Goal: Information Seeking & Learning: Learn about a topic

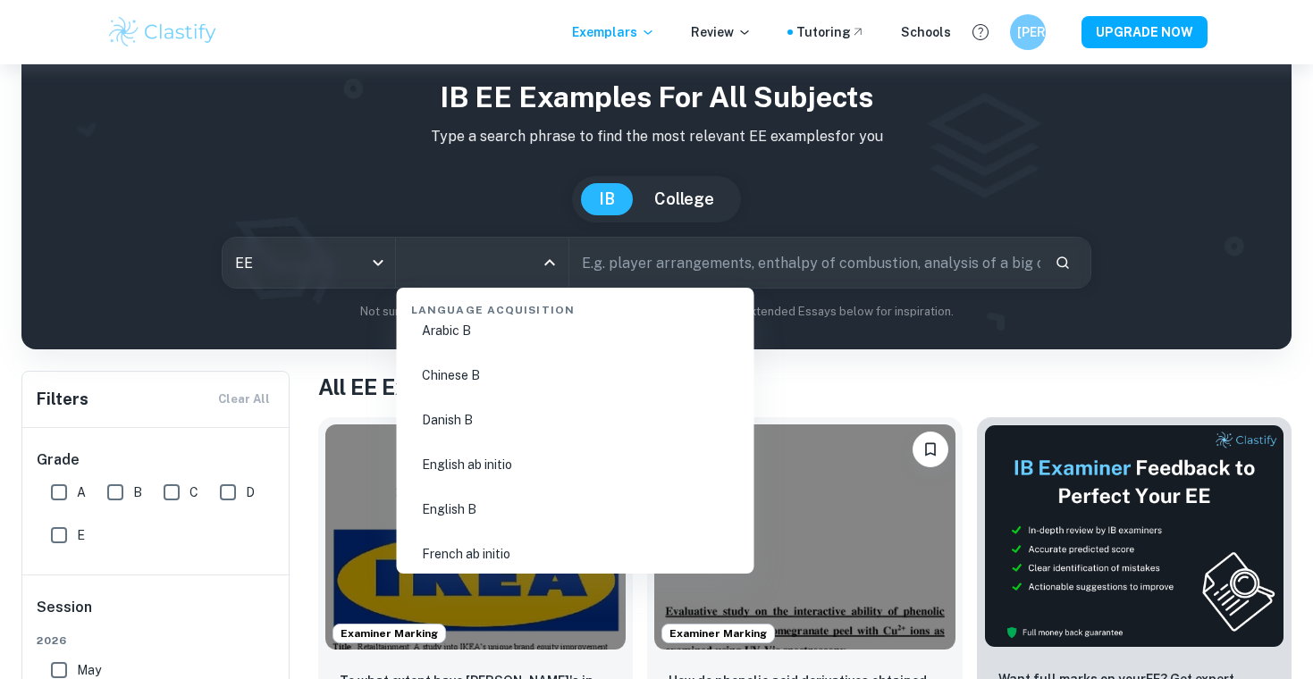
scroll to position [1233, 0]
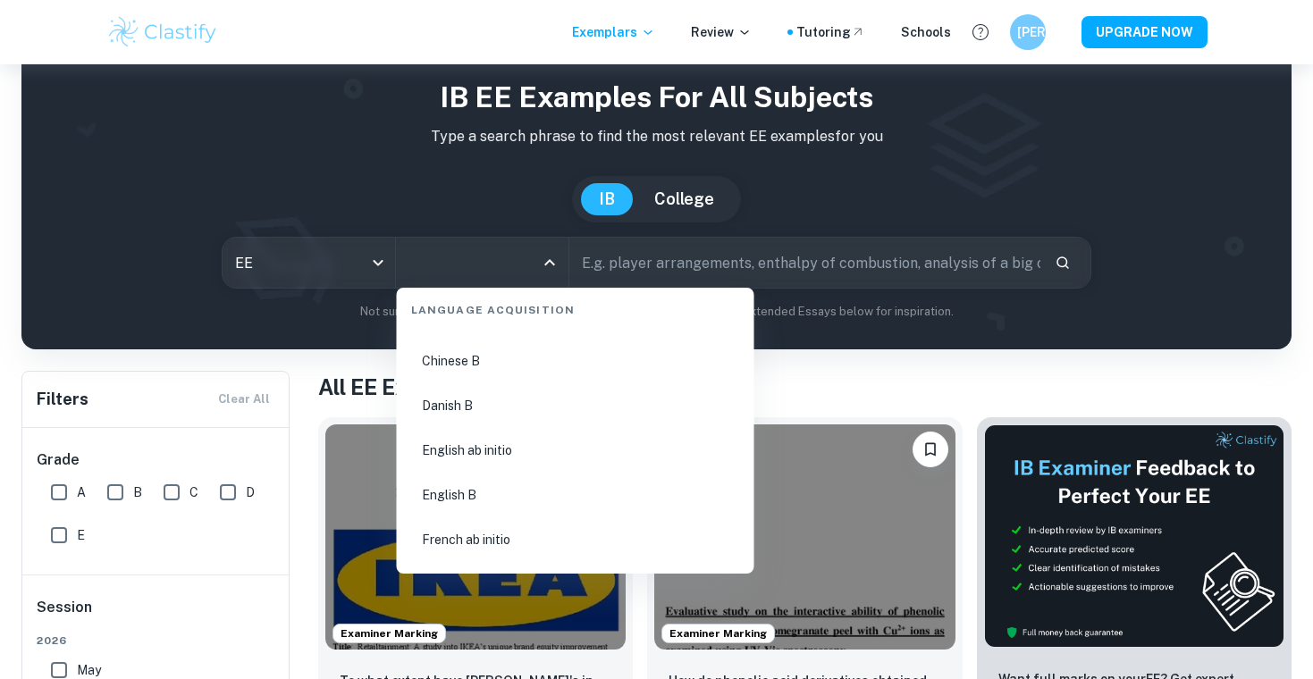
click at [484, 496] on li "English B" at bounding box center [575, 495] width 343 height 41
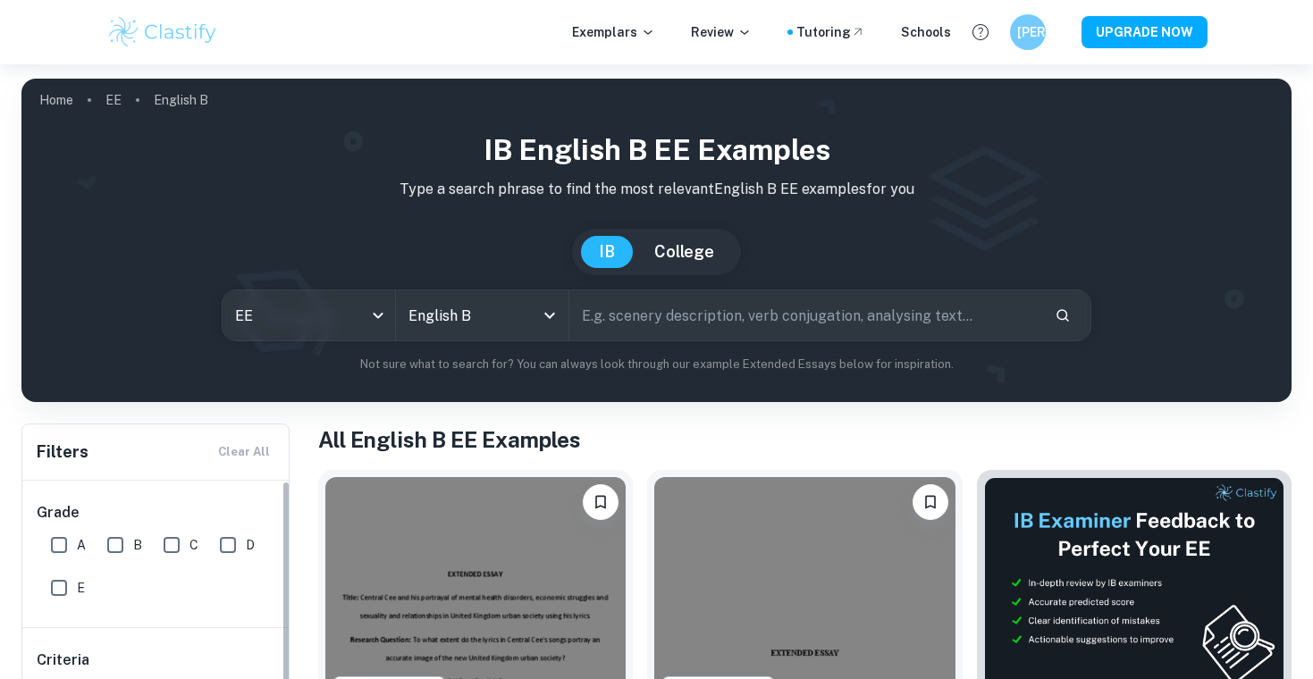
click at [59, 542] on input "A" at bounding box center [59, 545] width 36 height 36
checkbox input "true"
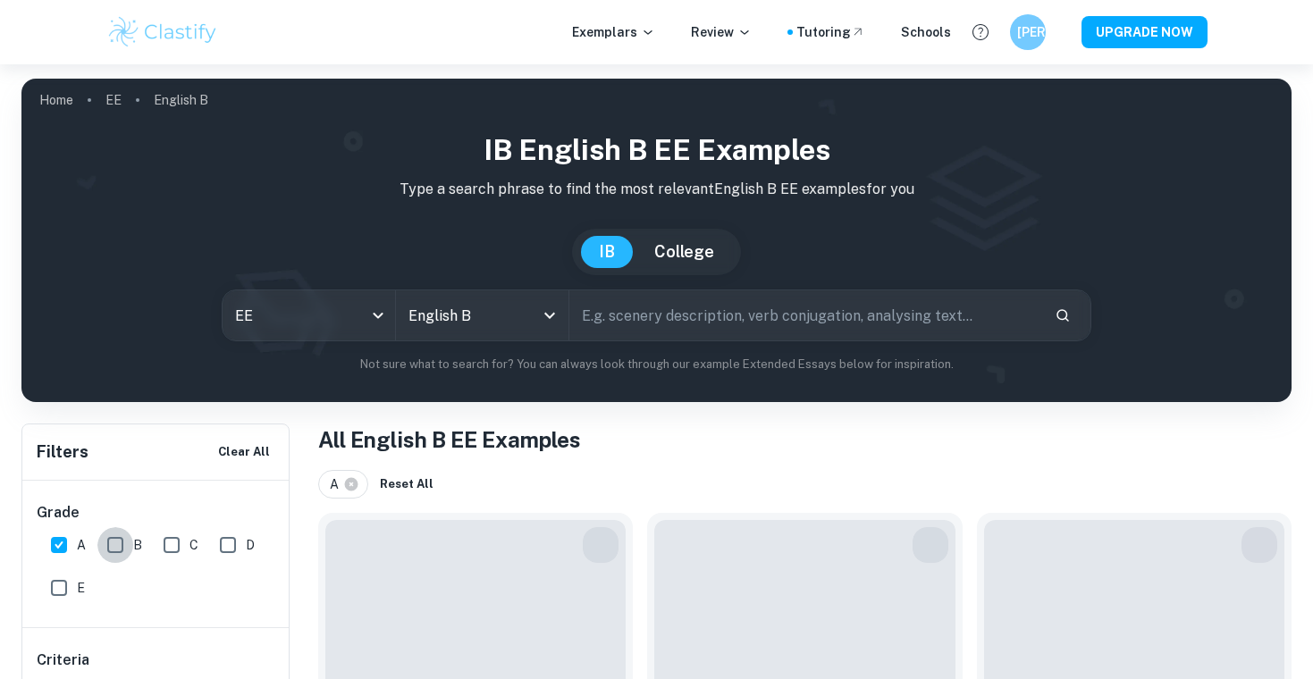
click at [105, 543] on input "B" at bounding box center [115, 545] width 36 height 36
checkbox input "true"
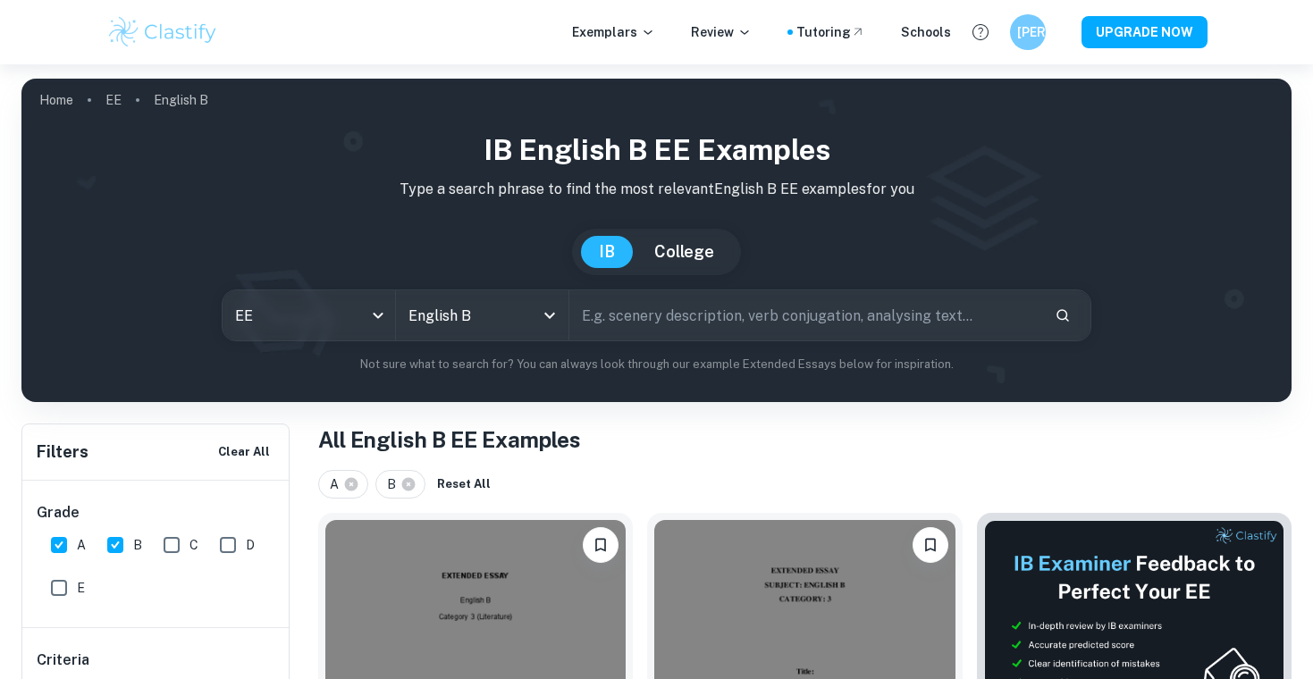
click at [173, 543] on input "C" at bounding box center [172, 545] width 36 height 36
checkbox input "true"
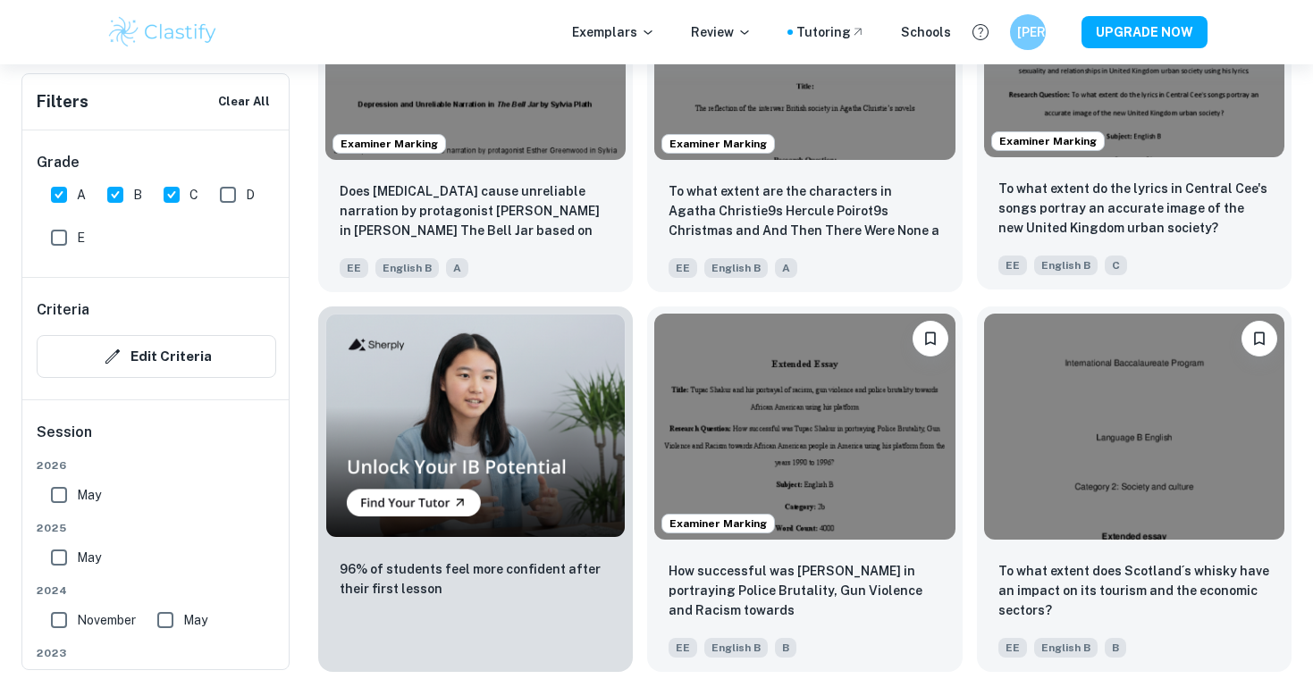
scroll to position [981, 0]
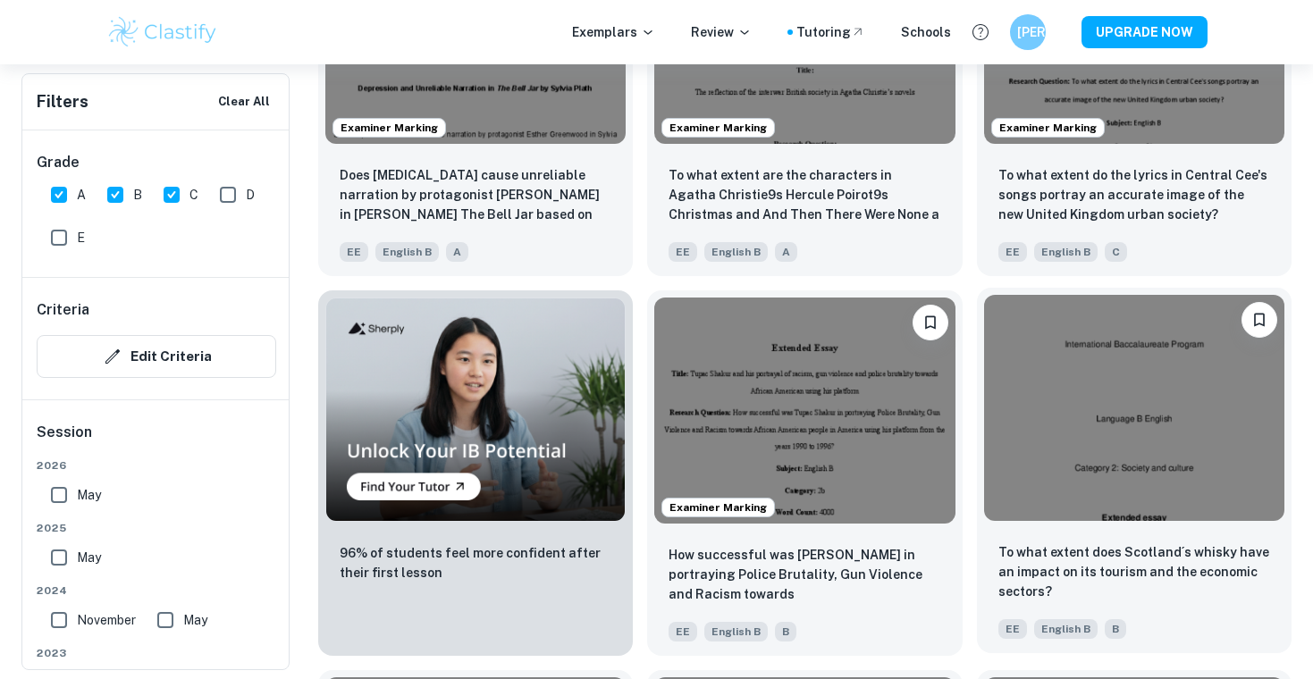
click at [1105, 360] on img at bounding box center [1134, 407] width 300 height 225
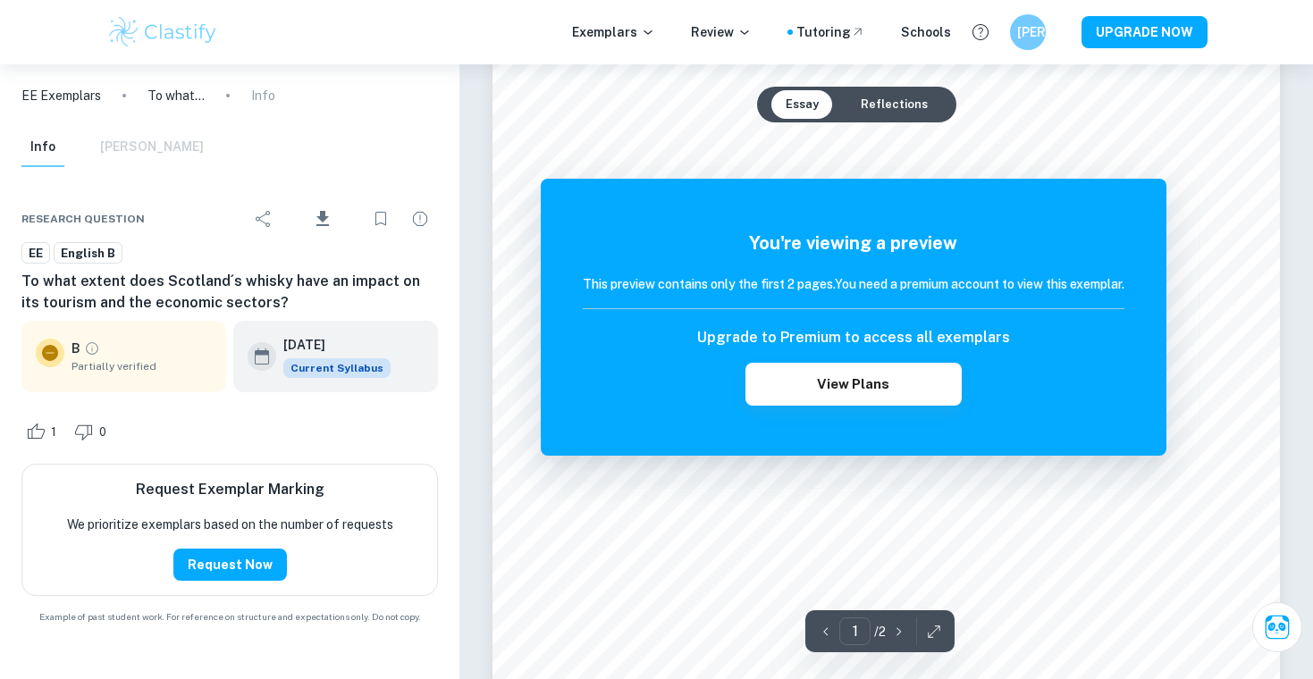
scroll to position [63, 0]
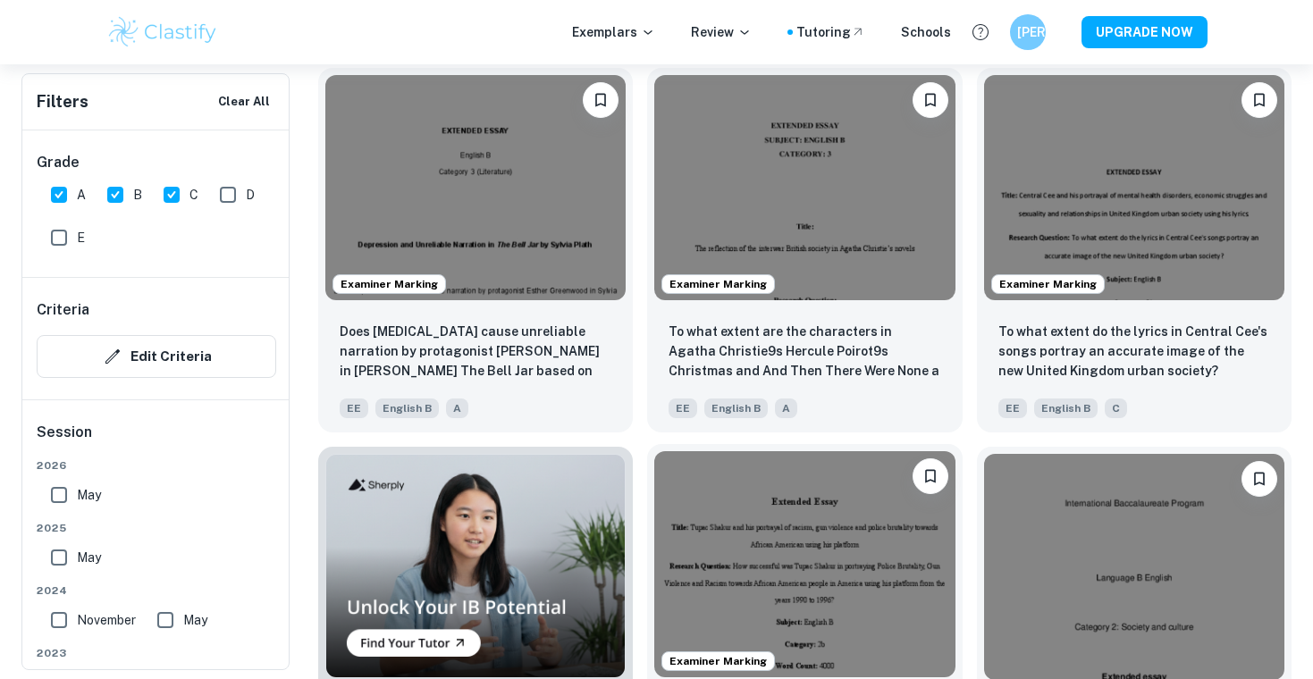
scroll to position [683, 0]
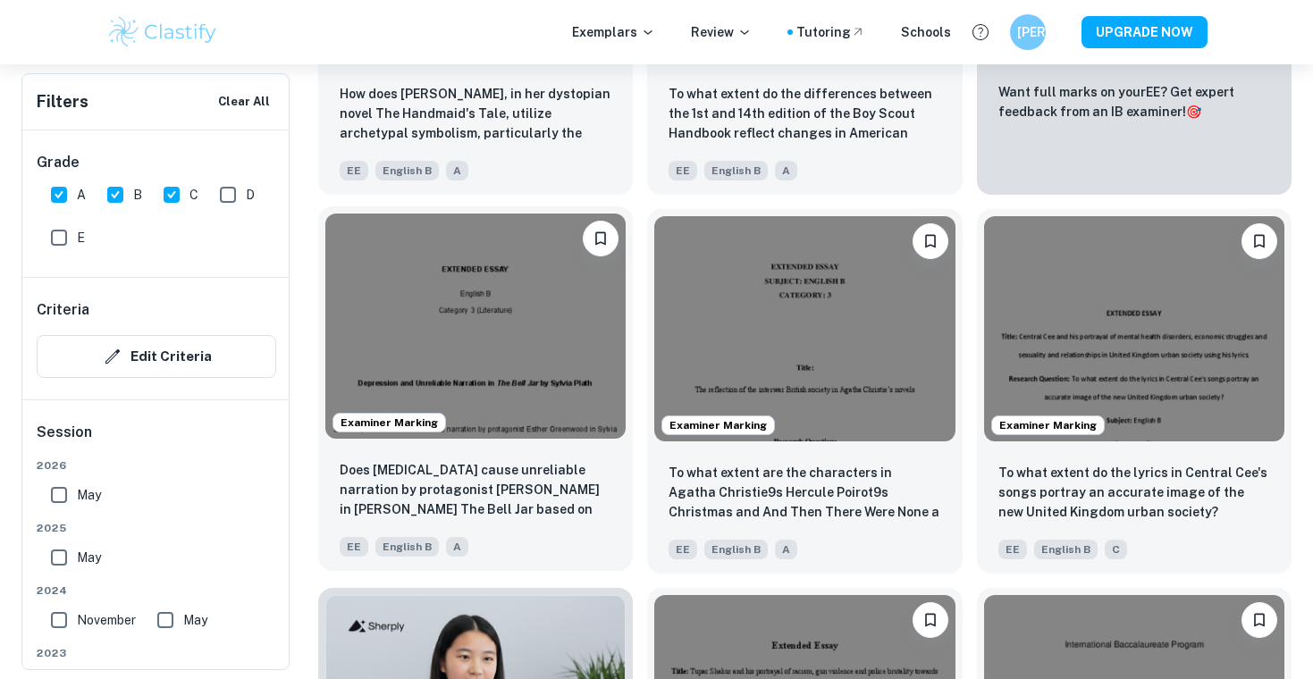
click at [555, 328] on img at bounding box center [475, 326] width 300 height 225
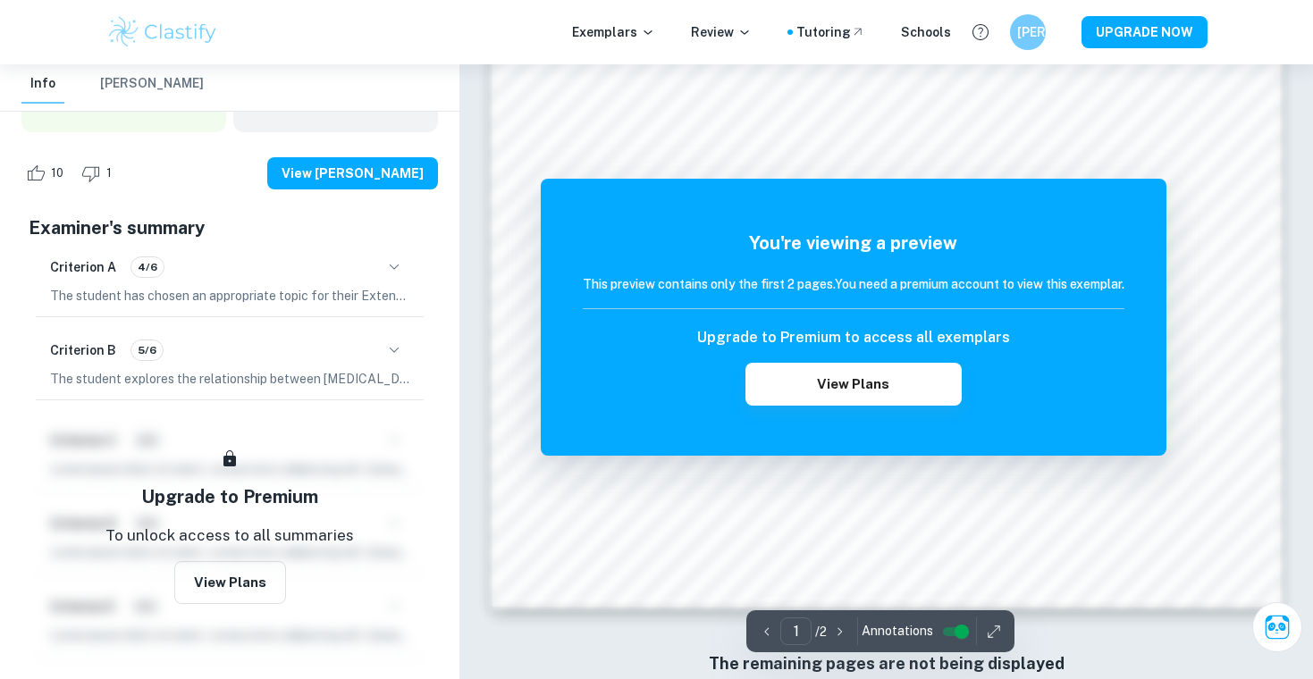
scroll to position [1524, 0]
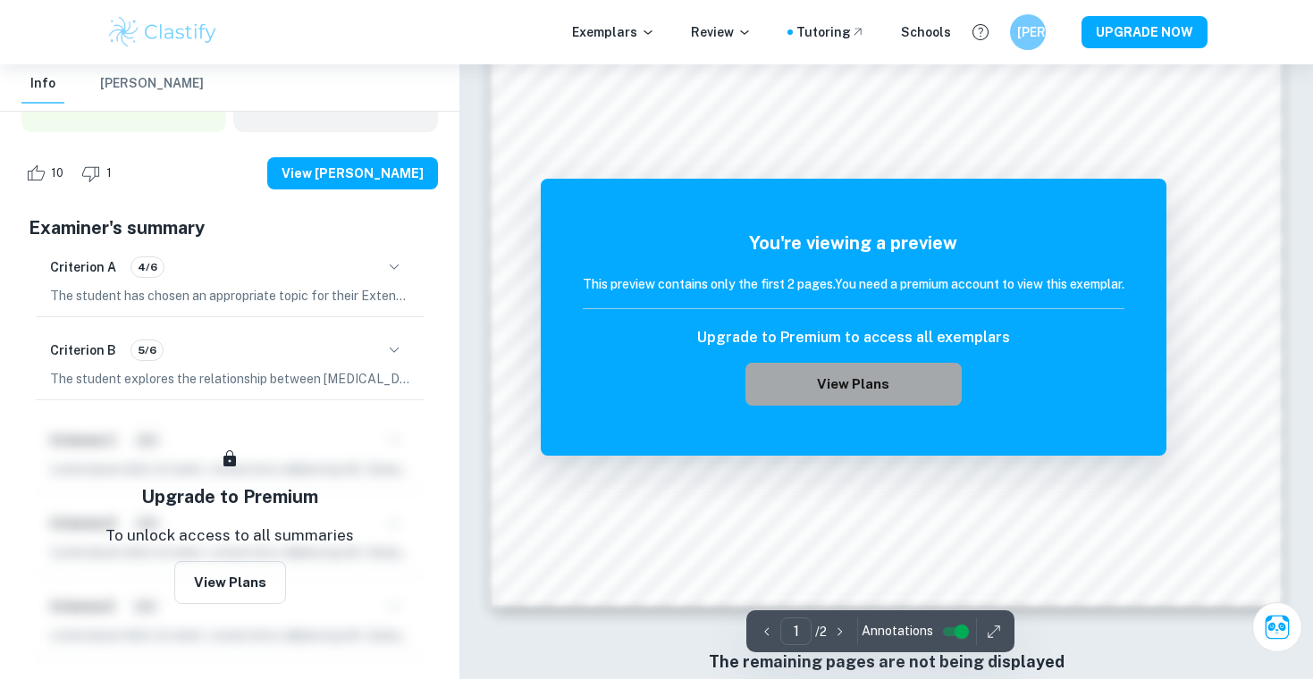
click at [859, 378] on button "View Plans" at bounding box center [853, 384] width 216 height 43
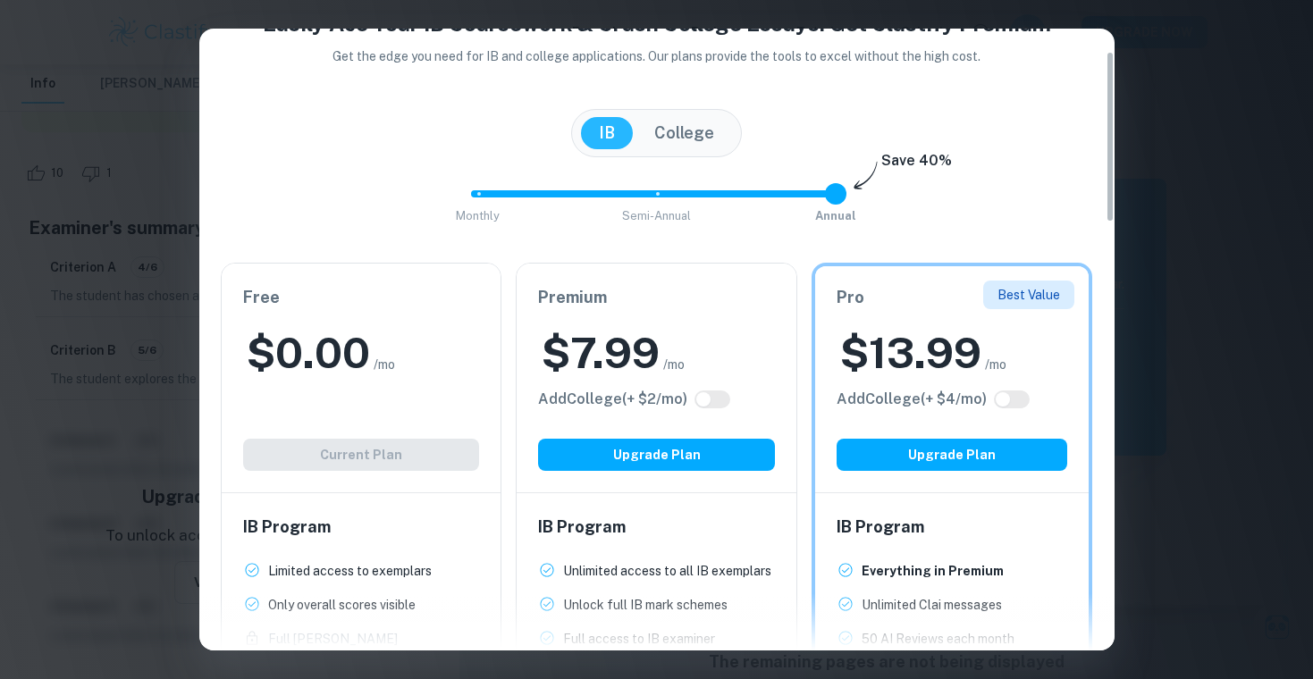
scroll to position [89, 0]
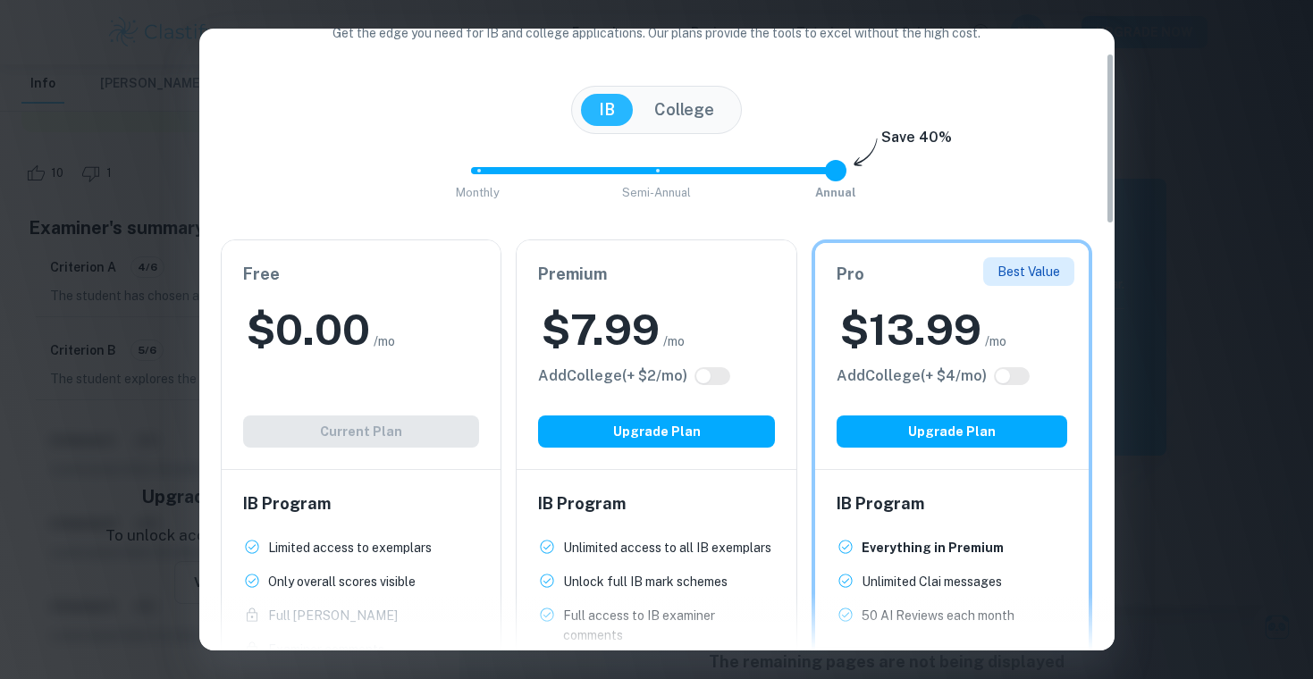
click at [712, 120] on button "College" at bounding box center [684, 110] width 96 height 32
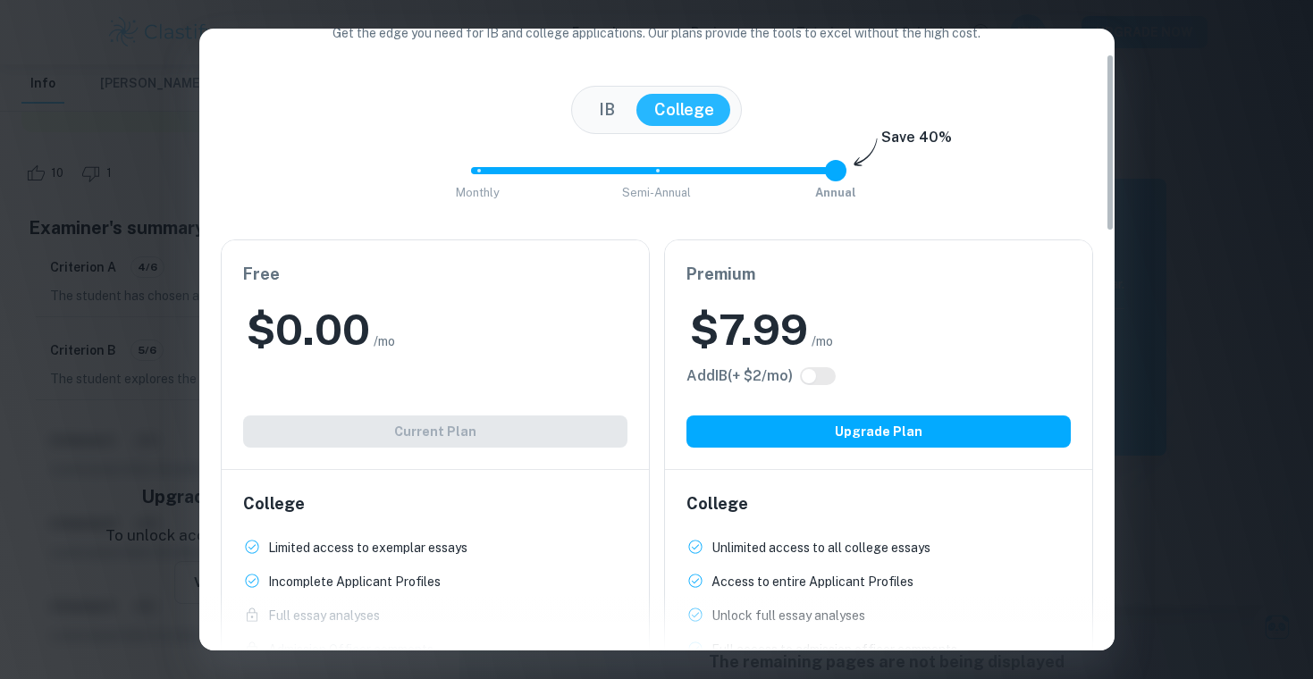
scroll to position [0, 0]
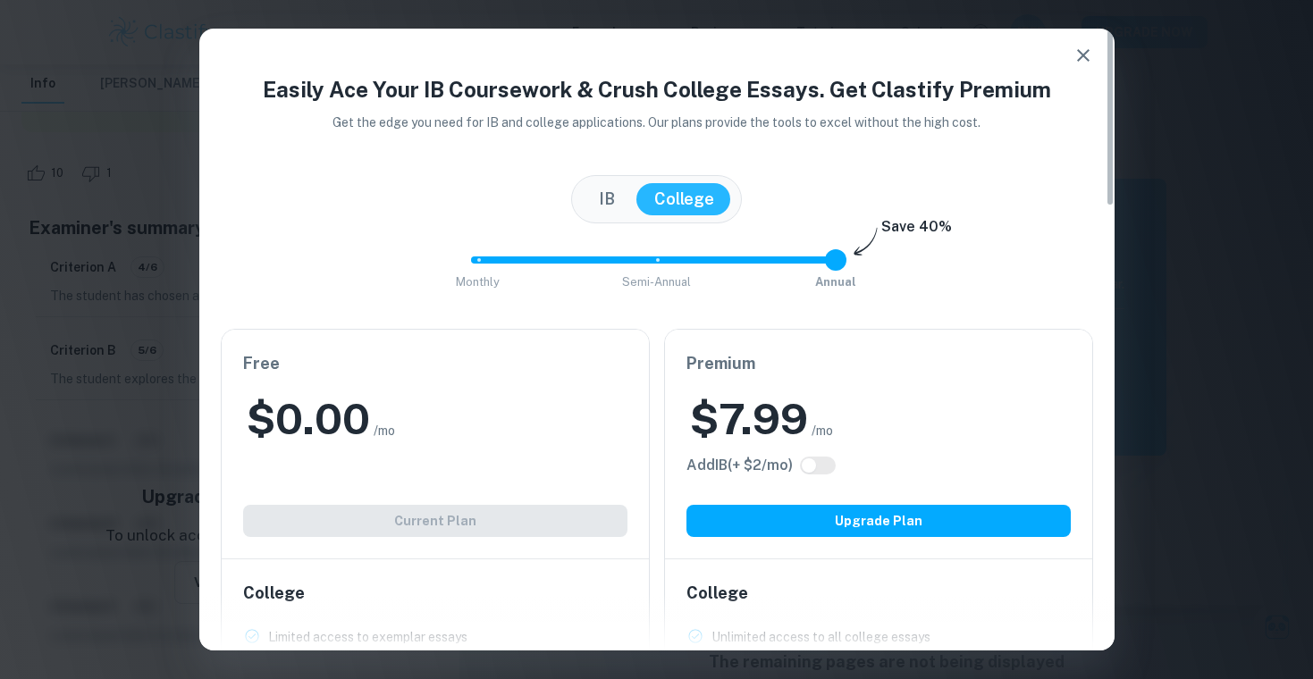
click at [1073, 54] on icon "button" at bounding box center [1083, 55] width 21 height 21
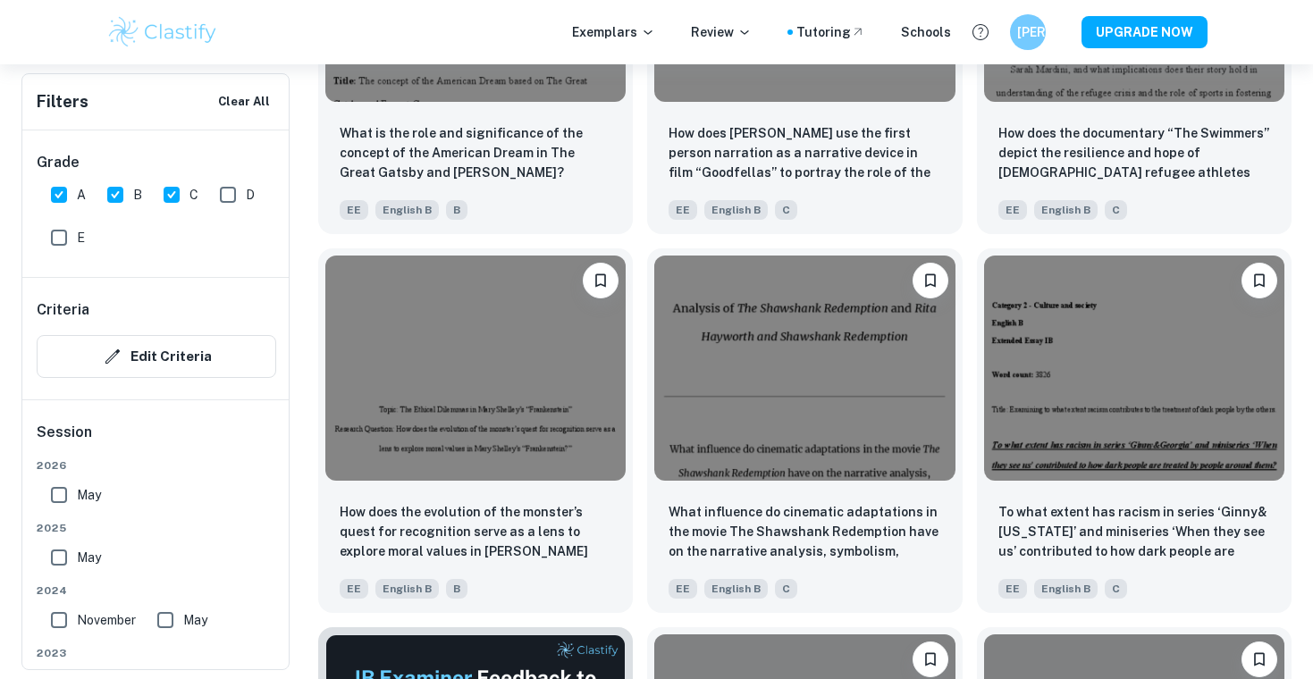
scroll to position [2265, 0]
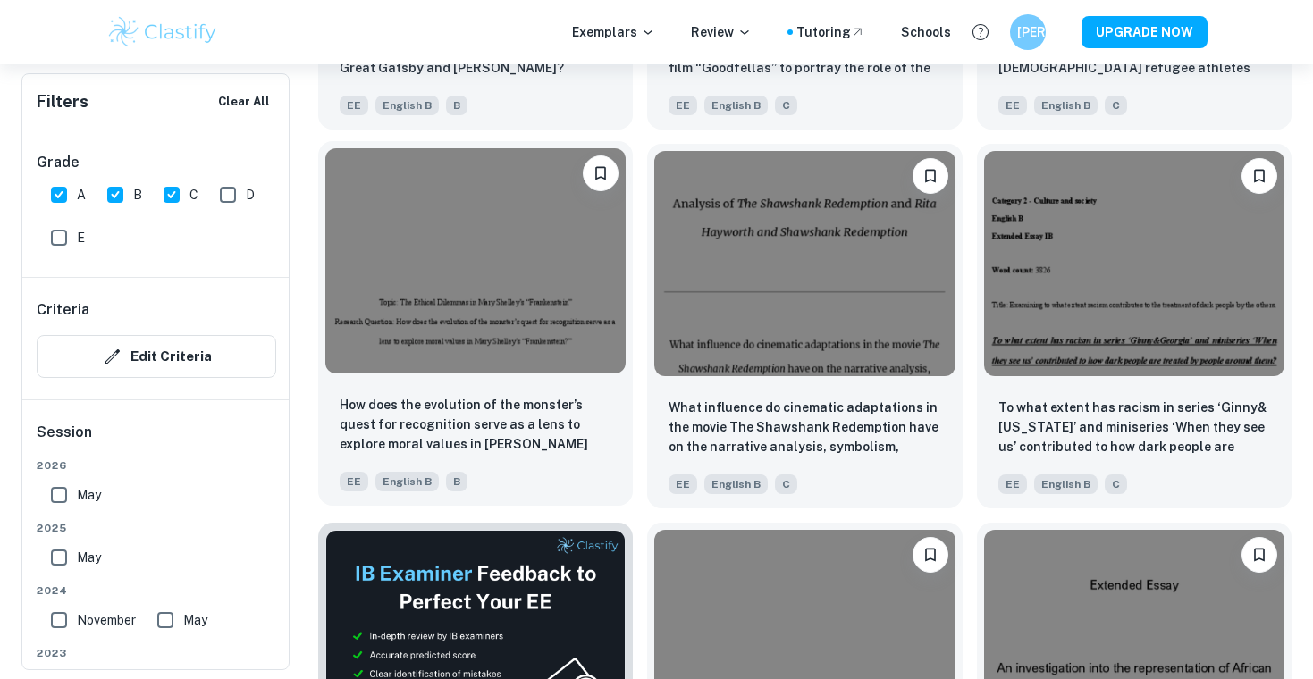
click at [560, 314] on img at bounding box center [475, 260] width 300 height 225
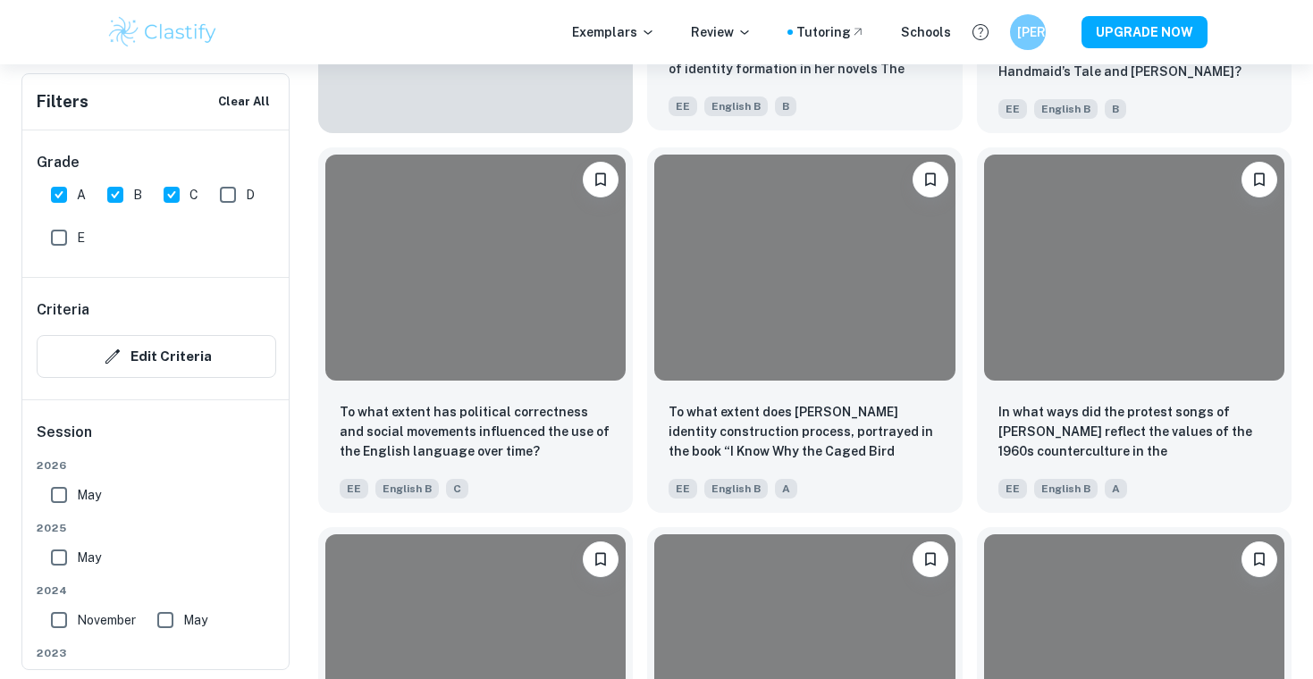
scroll to position [8062, 0]
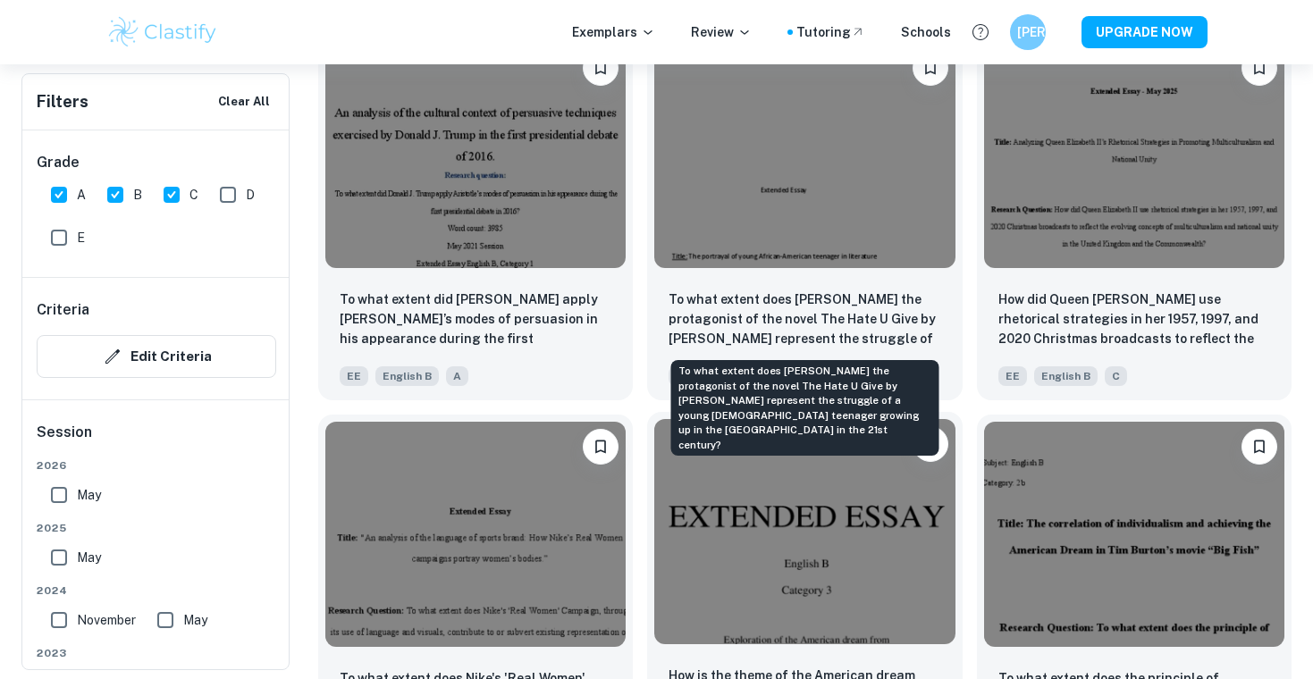
drag, startPoint x: 728, startPoint y: 317, endPoint x: 868, endPoint y: 433, distance: 181.6
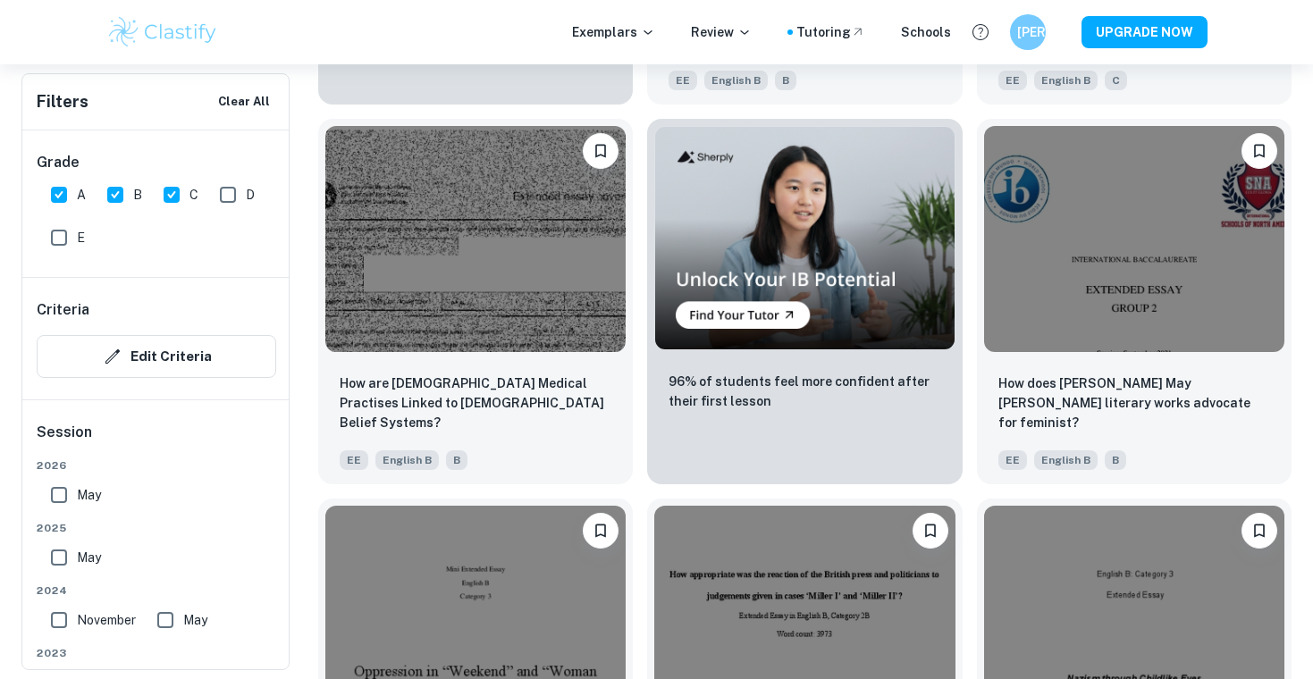
scroll to position [9112, 0]
